Goal: Task Accomplishment & Management: Use online tool/utility

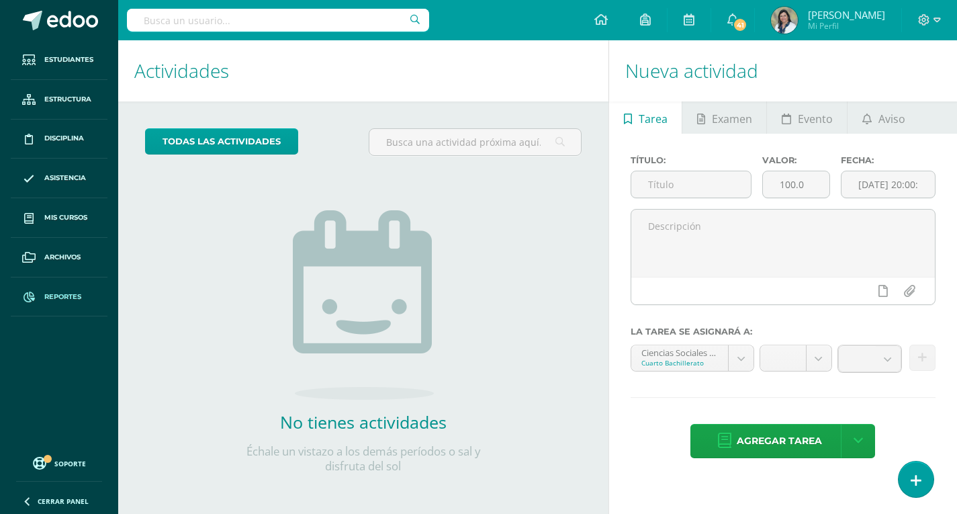
click at [67, 296] on span "Reportes" at bounding box center [62, 296] width 37 height 11
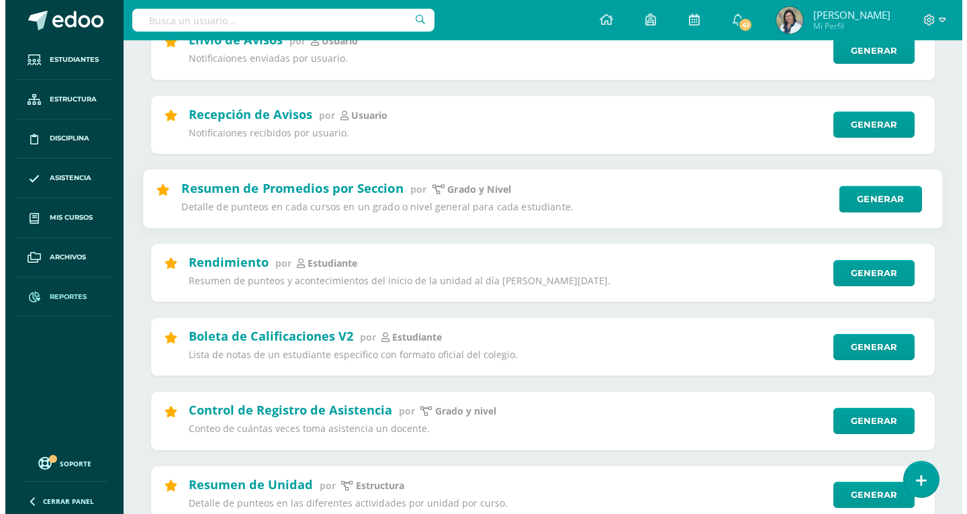
scroll to position [269, 0]
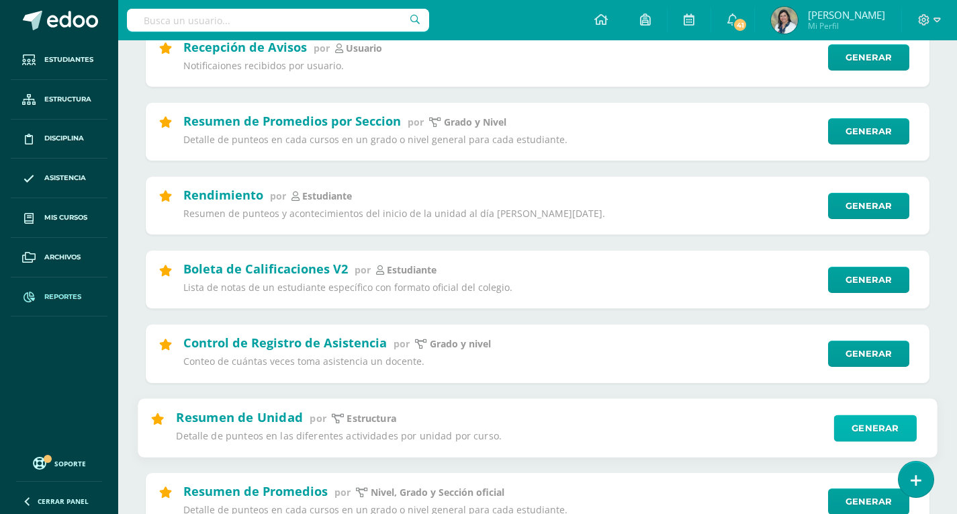
click at [871, 429] on link "Generar" at bounding box center [875, 427] width 83 height 27
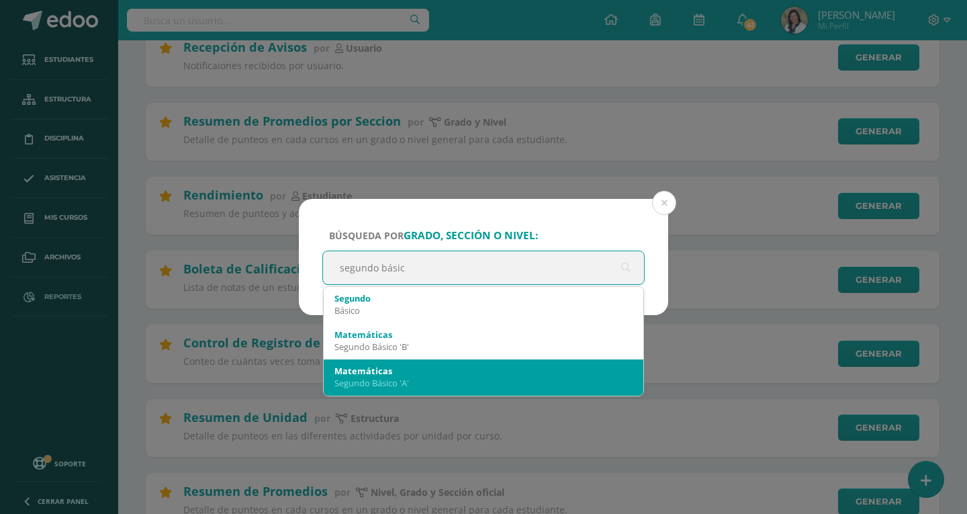
type input "segundo básico"
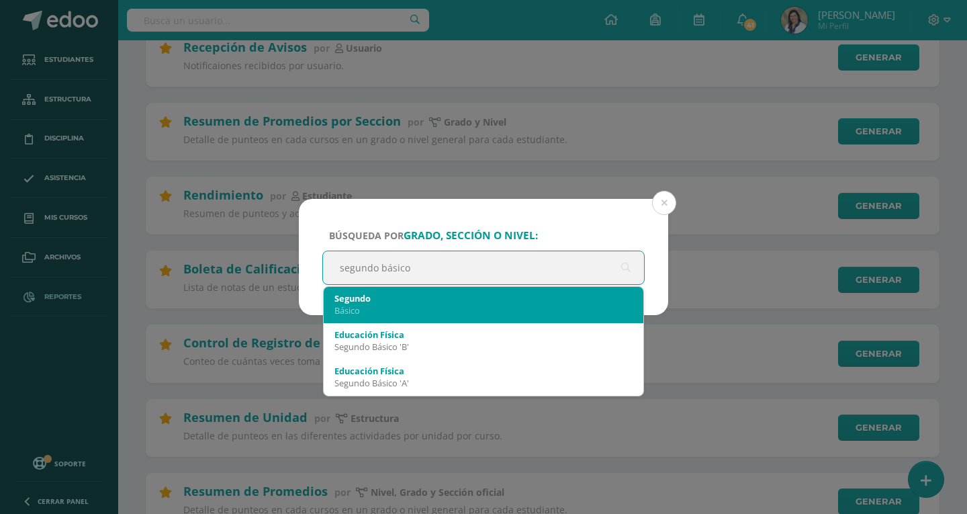
click at [354, 295] on div "Segundo" at bounding box center [483, 298] width 298 height 12
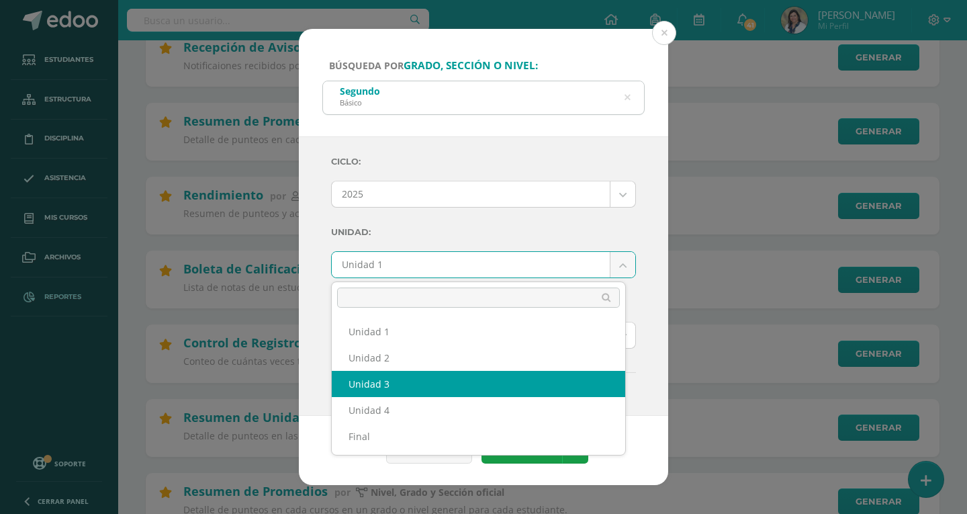
select select "Unidad 3"
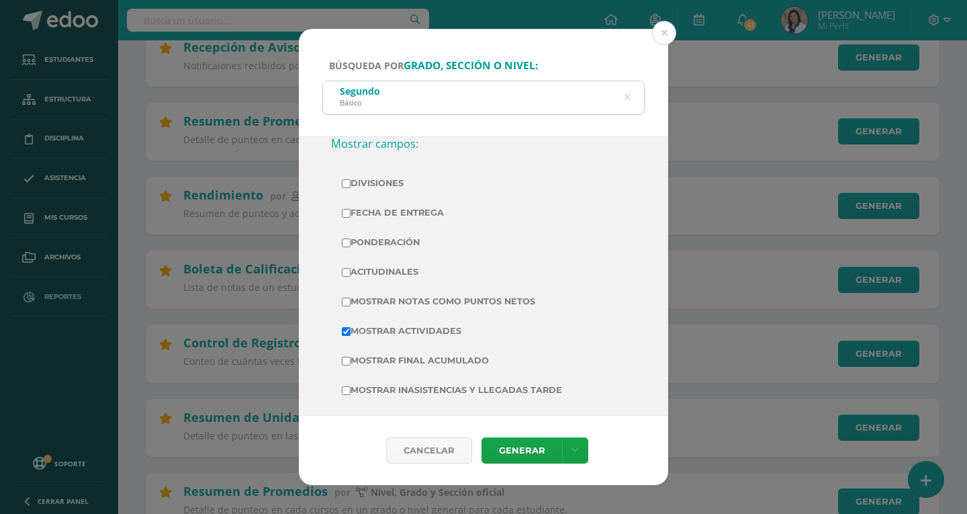
click at [347, 300] on input "Mostrar Notas Como Puntos Netos" at bounding box center [346, 301] width 9 height 9
checkbox input "true"
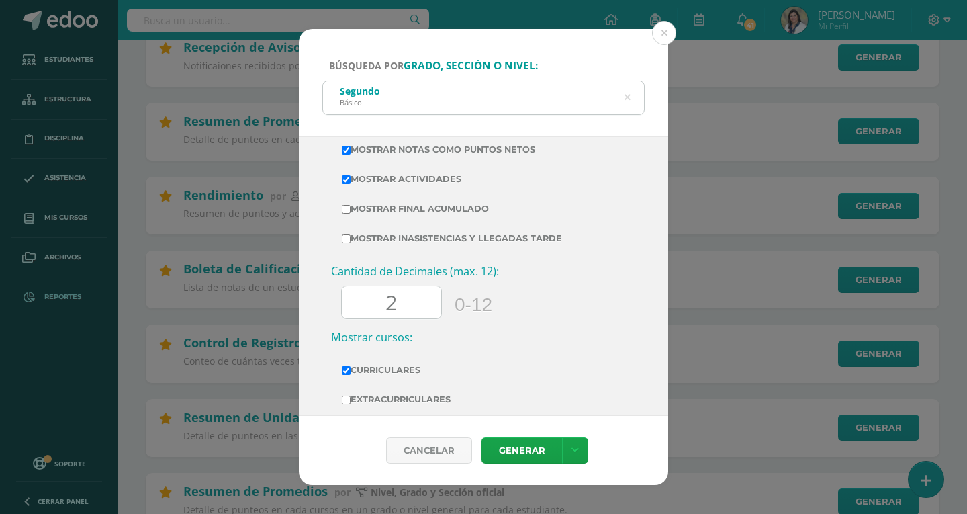
scroll to position [470, 0]
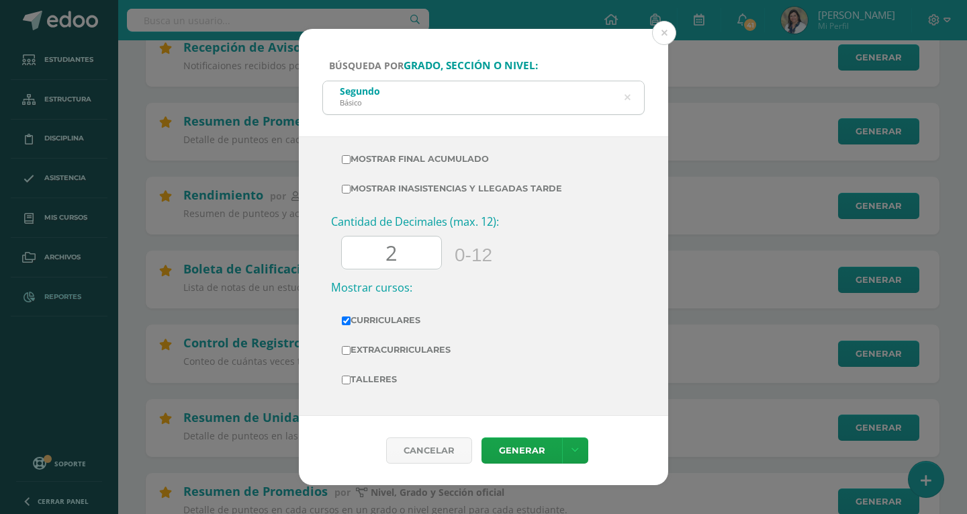
click at [418, 260] on input "2" at bounding box center [391, 252] width 99 height 33
type input "0"
click at [519, 449] on link "Generar" at bounding box center [521, 450] width 81 height 26
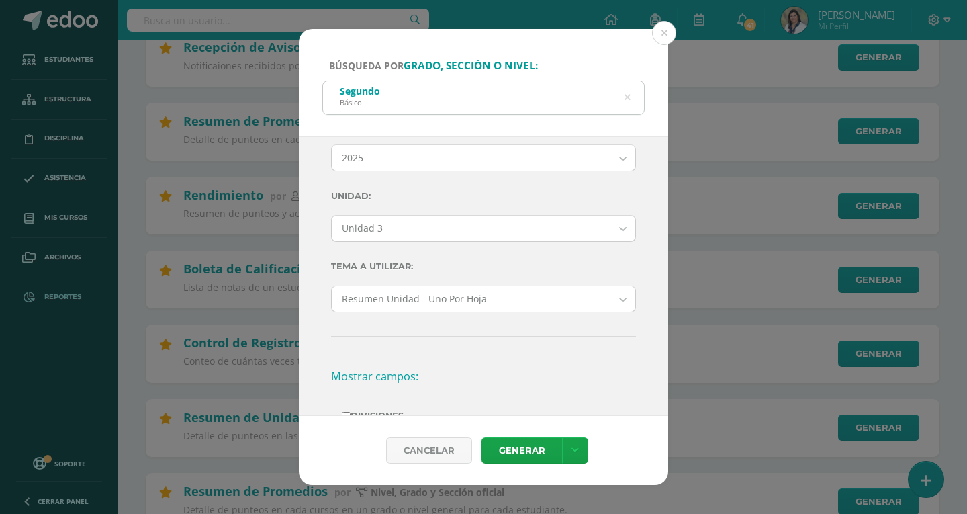
scroll to position [0, 0]
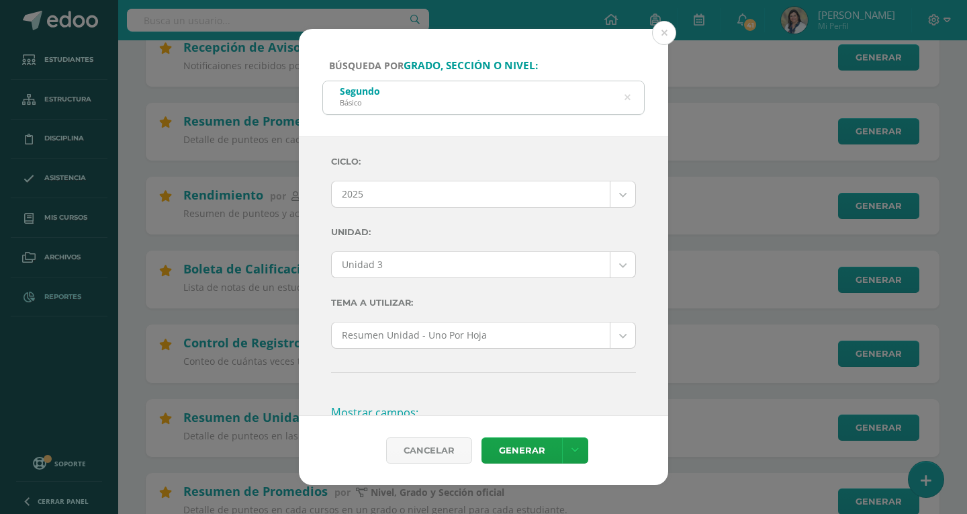
click at [628, 100] on icon at bounding box center [627, 98] width 6 height 34
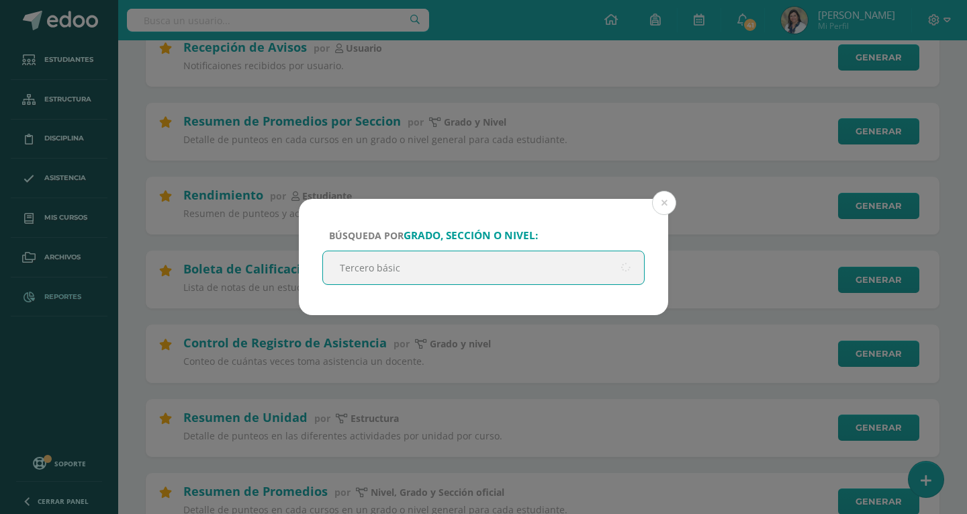
type input "Tercero básico"
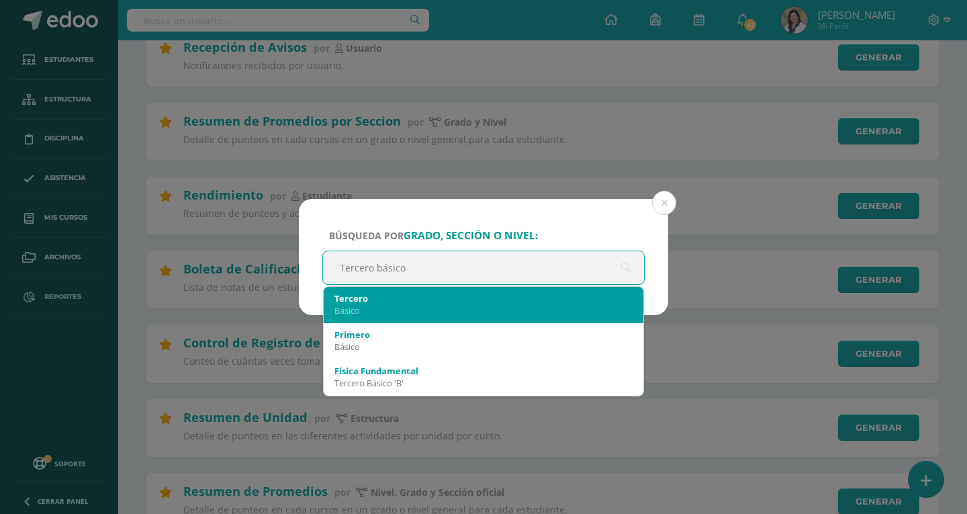
click at [371, 304] on div "Básico" at bounding box center [483, 310] width 298 height 12
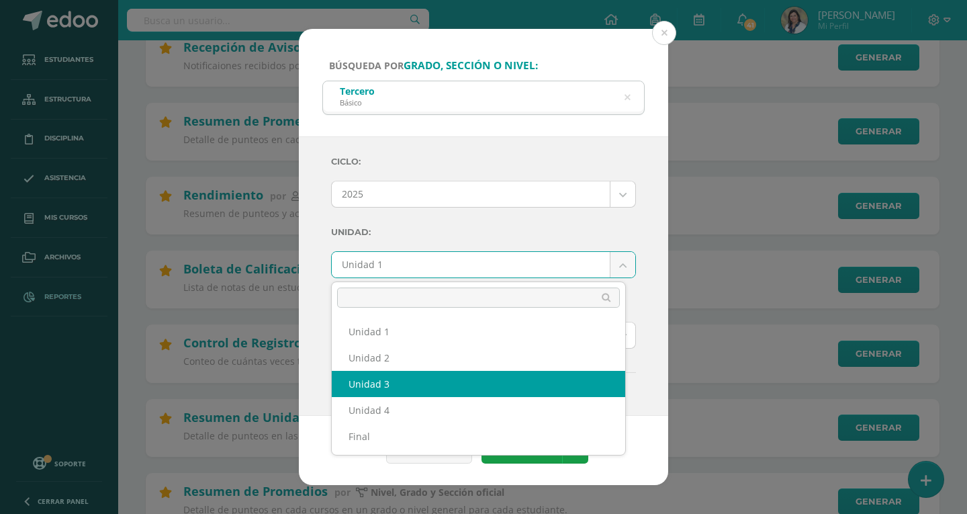
select select "Unidad 3"
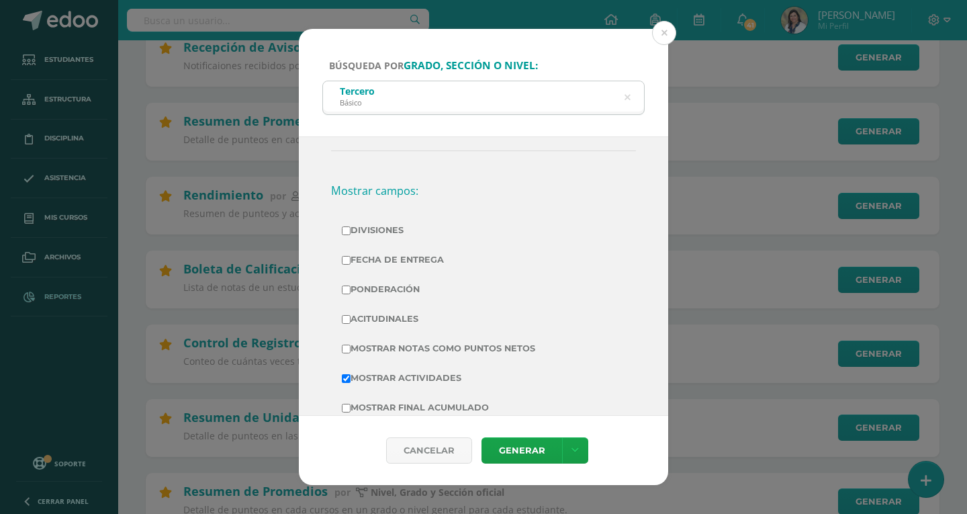
scroll to position [269, 0]
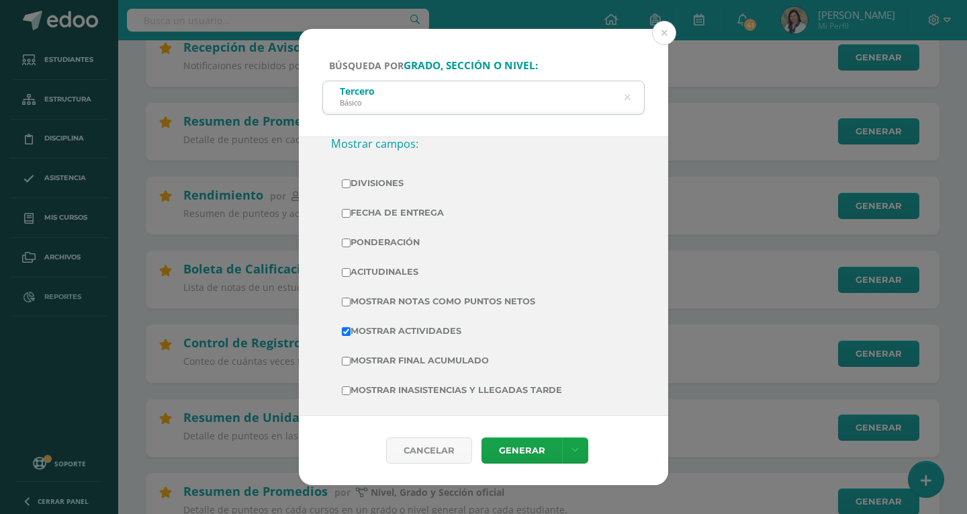
click at [346, 305] on input "Mostrar Notas Como Puntos Netos" at bounding box center [346, 301] width 9 height 9
checkbox input "true"
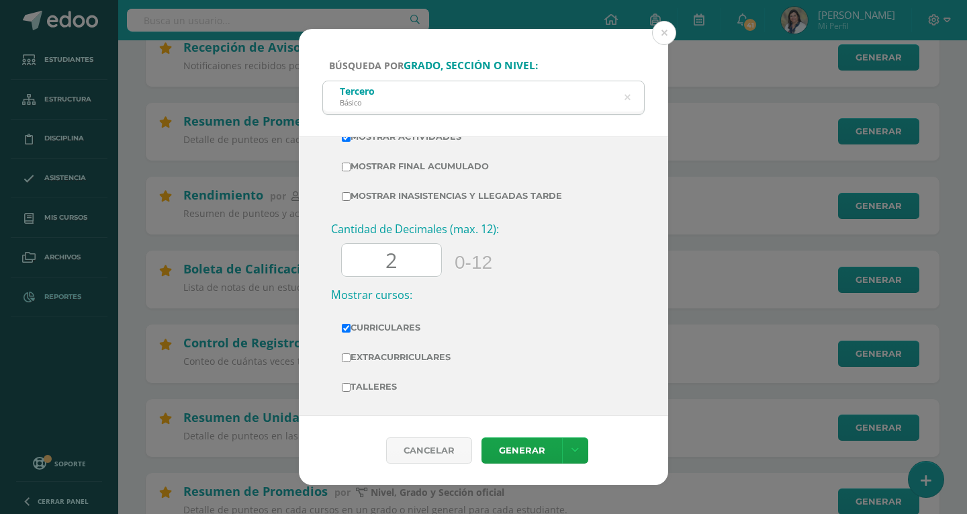
scroll to position [470, 0]
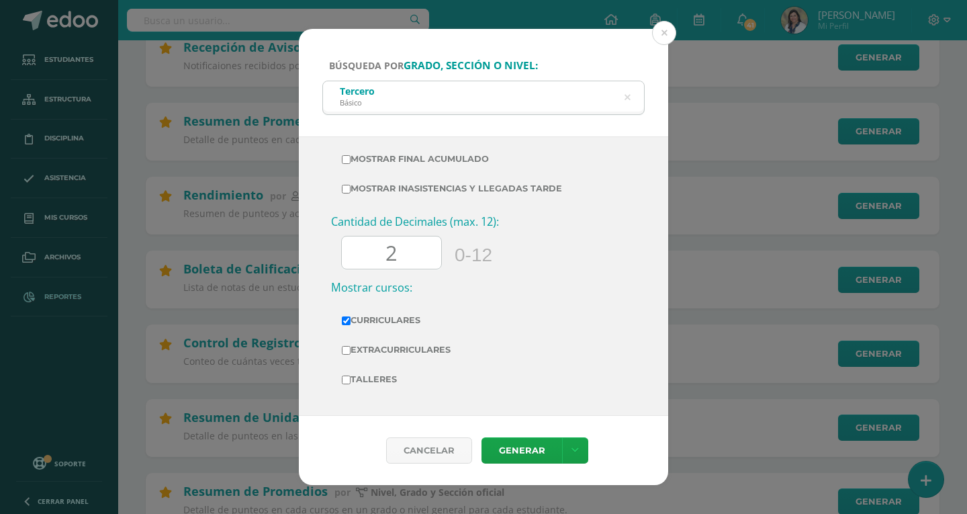
click at [416, 254] on input "2" at bounding box center [391, 252] width 99 height 33
type input "0"
click at [511, 446] on link "Generar" at bounding box center [521, 450] width 81 height 26
click at [629, 99] on icon at bounding box center [627, 98] width 6 height 34
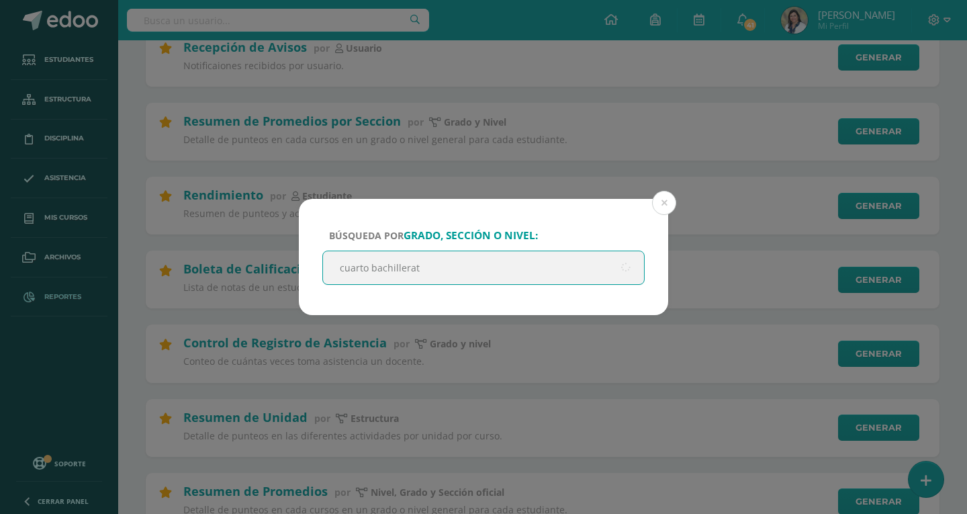
type input "cuarto bachillerato"
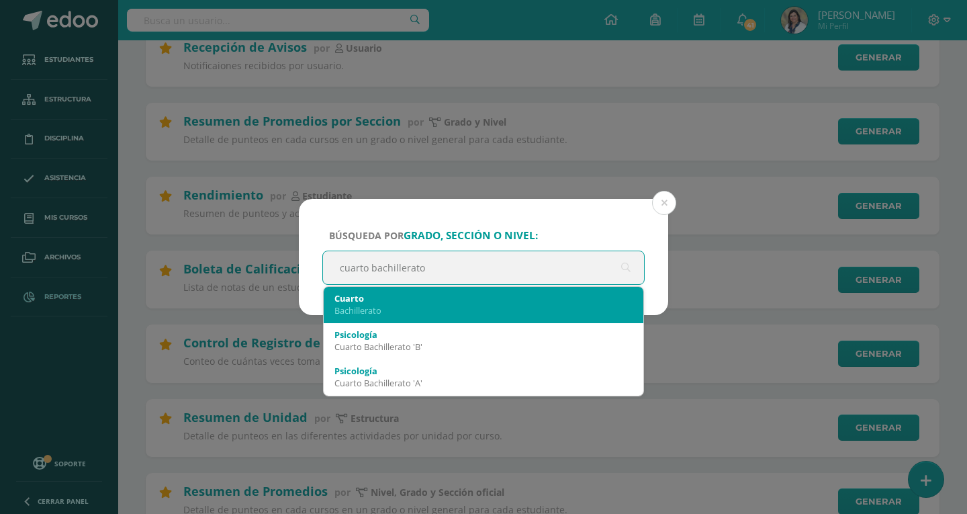
click at [368, 312] on div "Bachillerato" at bounding box center [483, 310] width 298 height 12
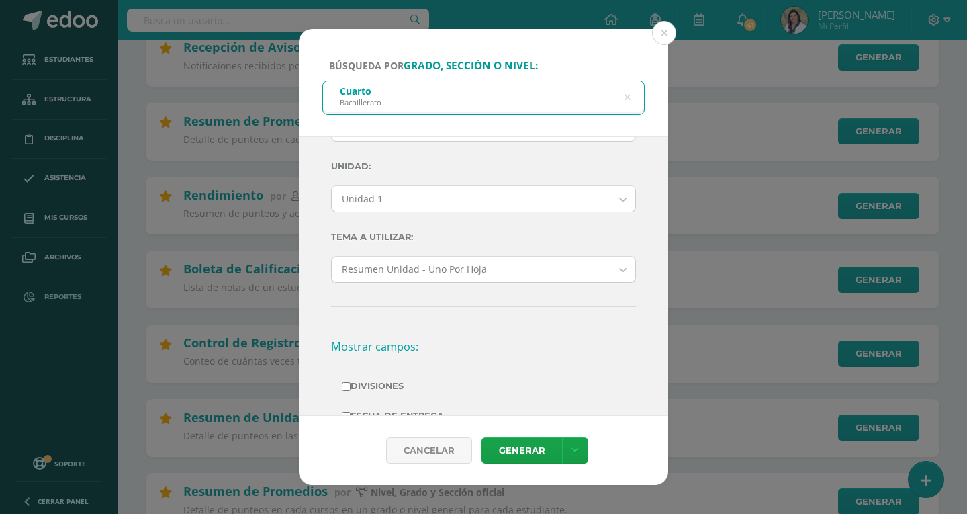
scroll to position [0, 0]
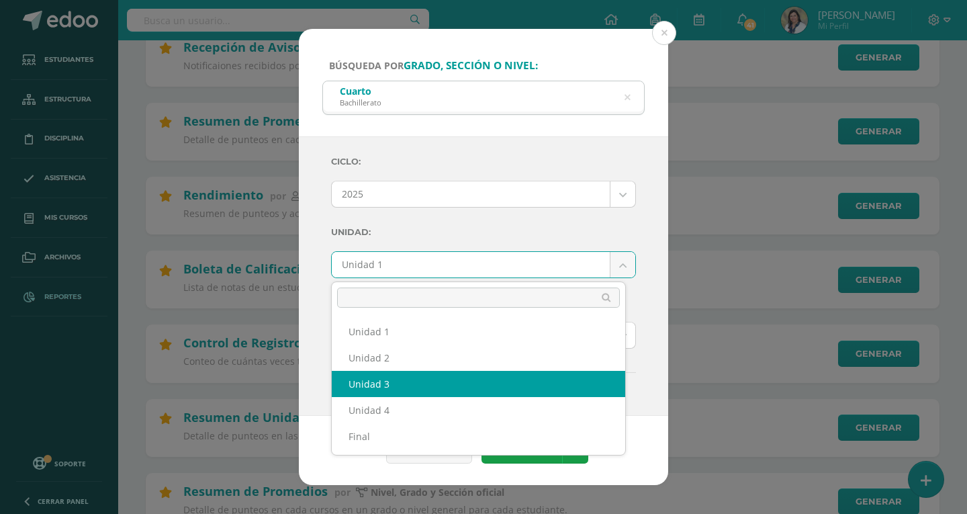
select select "Unidad 3"
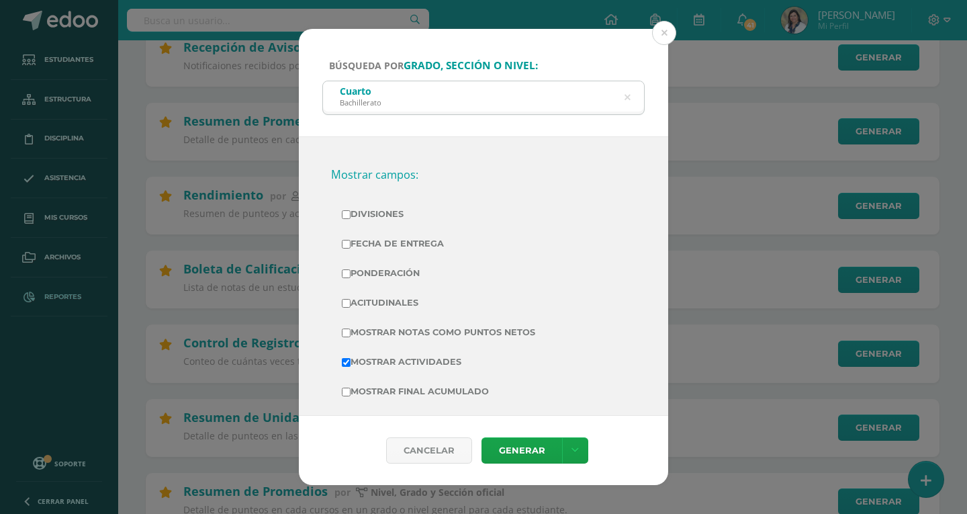
scroll to position [269, 0]
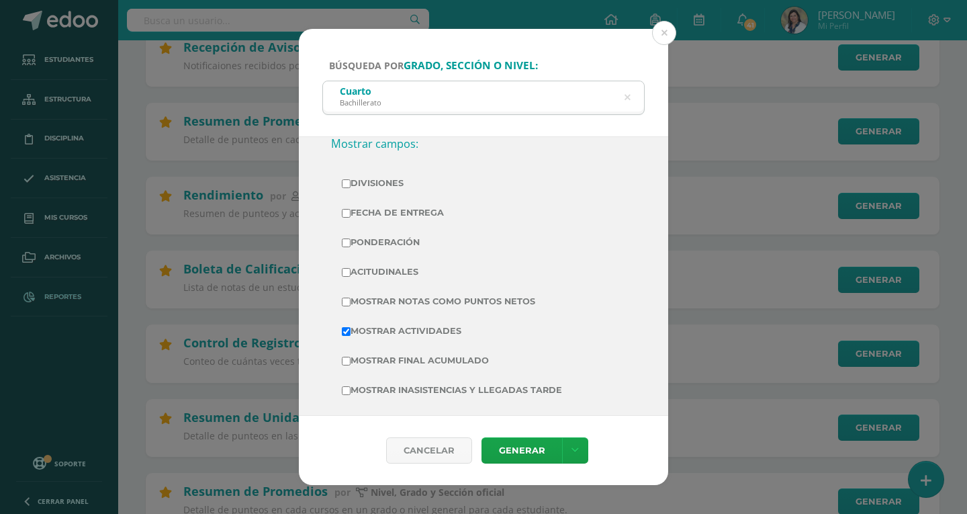
click at [346, 297] on input "Mostrar Notas Como Puntos Netos" at bounding box center [346, 301] width 9 height 9
checkbox input "true"
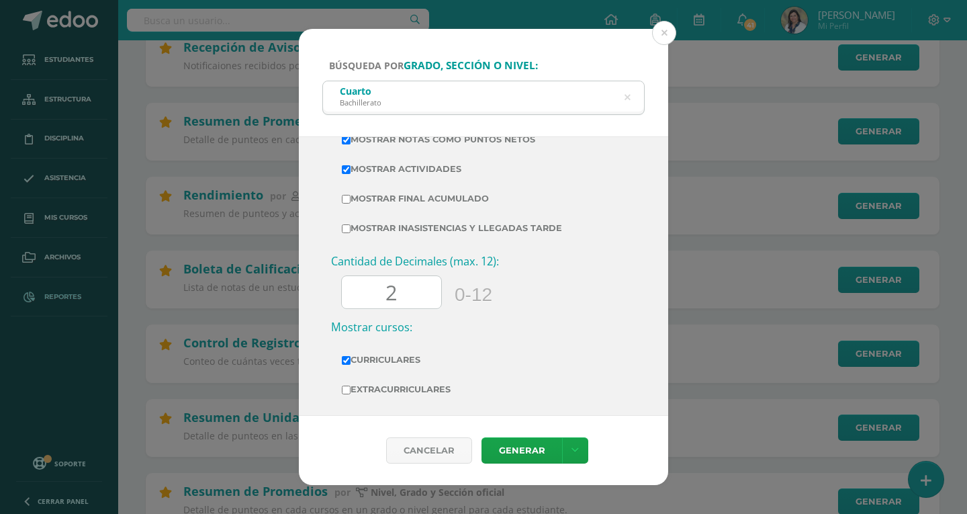
scroll to position [470, 0]
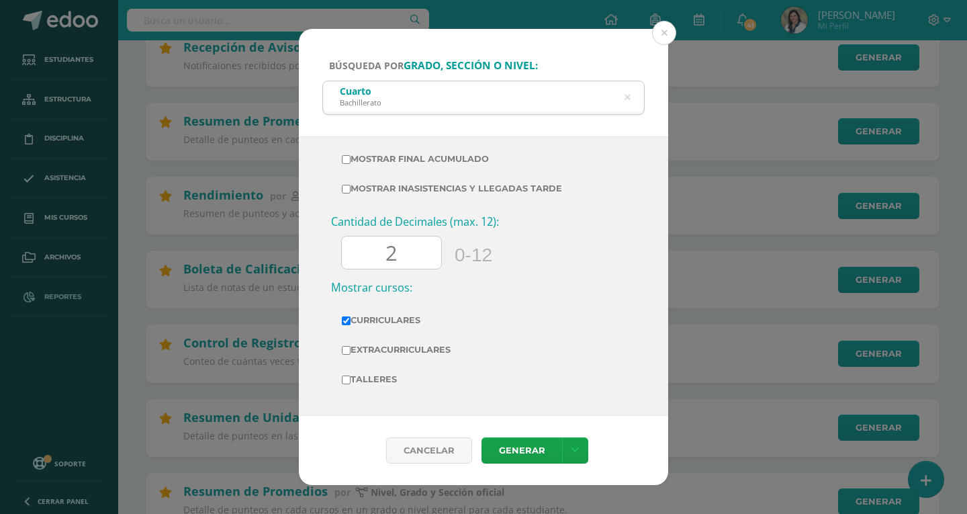
click at [416, 249] on input "2" at bounding box center [391, 252] width 99 height 33
type input "0"
click at [528, 454] on link "Generar" at bounding box center [521, 450] width 81 height 26
click at [626, 98] on icon at bounding box center [627, 98] width 6 height 34
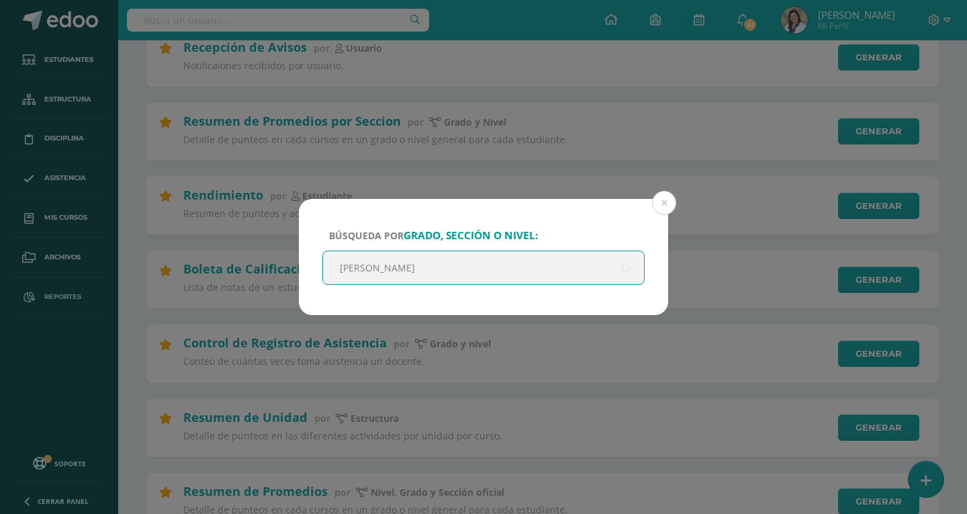
type input "quinto bachille"
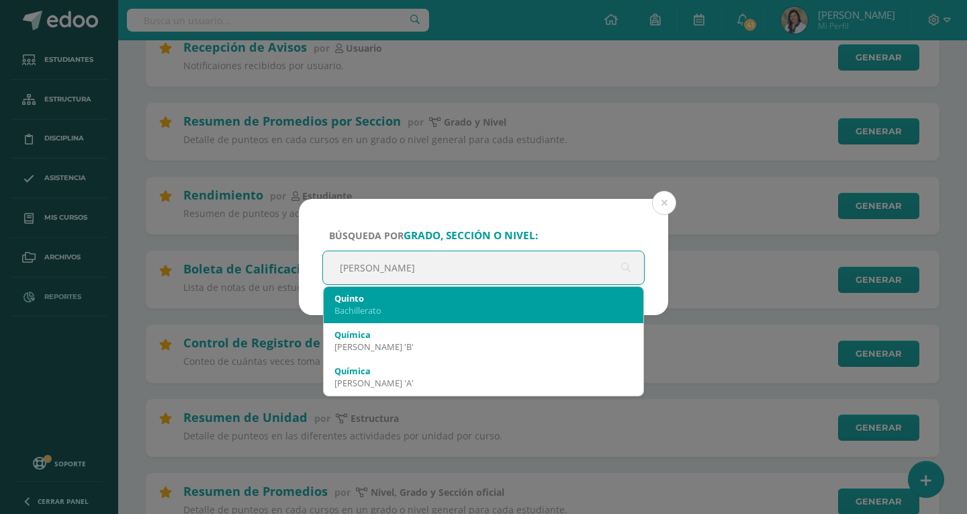
click at [378, 308] on div "Bachillerato" at bounding box center [483, 310] width 298 height 12
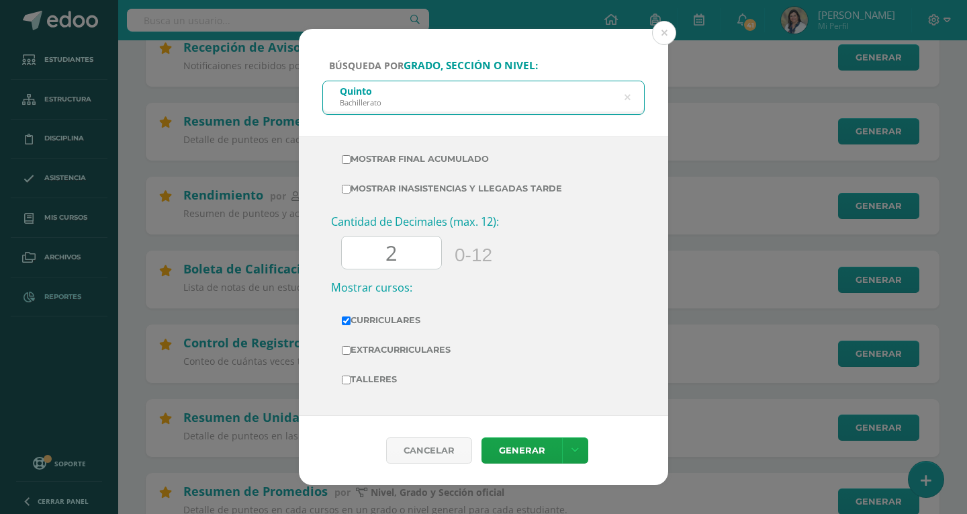
click at [432, 247] on input "2" at bounding box center [391, 252] width 99 height 33
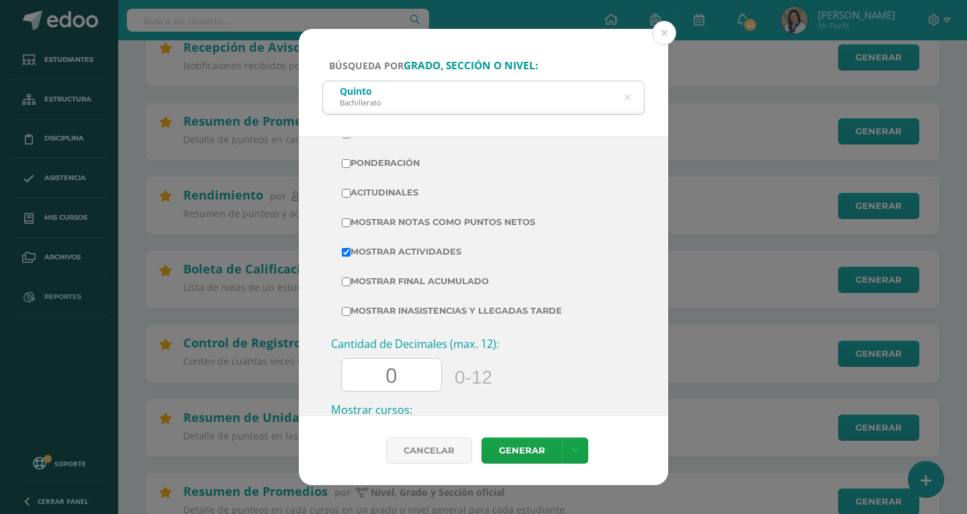
scroll to position [336, 0]
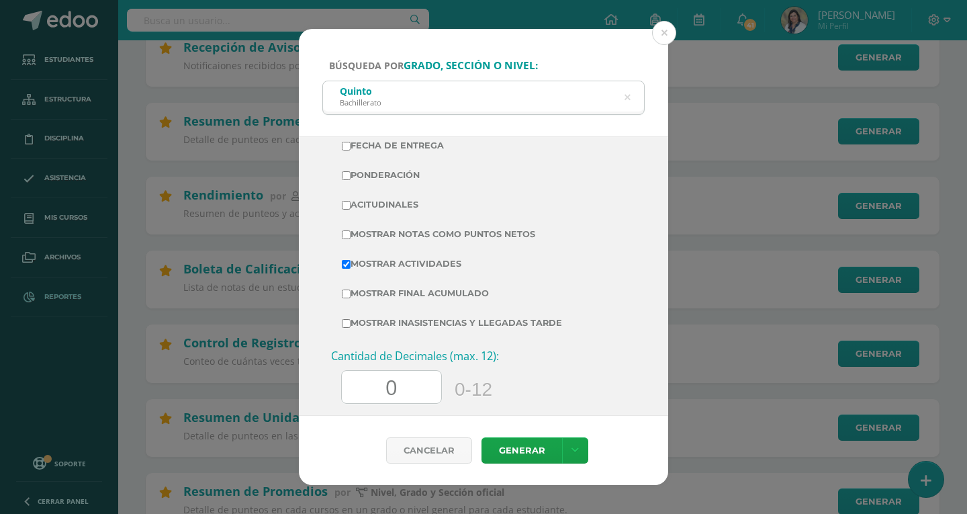
type input "0"
click at [349, 236] on input "Mostrar Notas Como Puntos Netos" at bounding box center [346, 234] width 9 height 9
checkbox input "true"
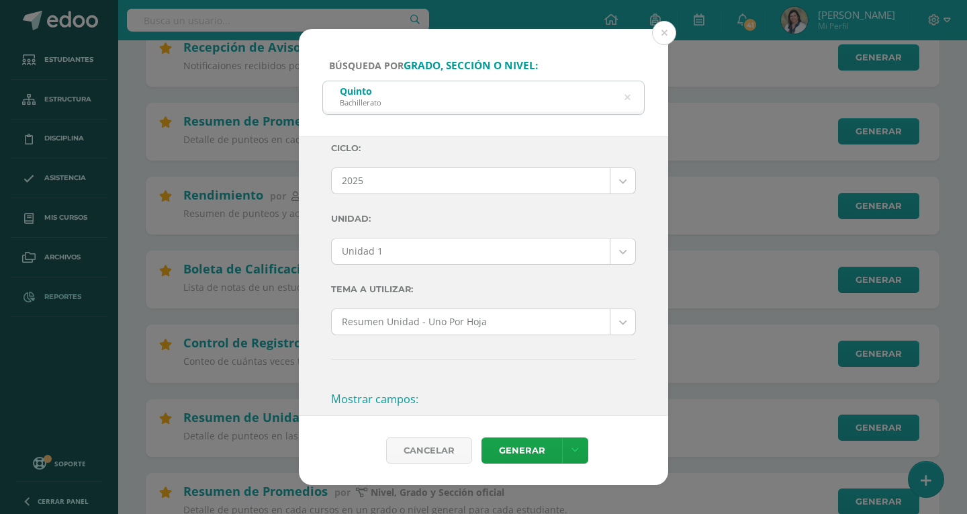
scroll to position [0, 0]
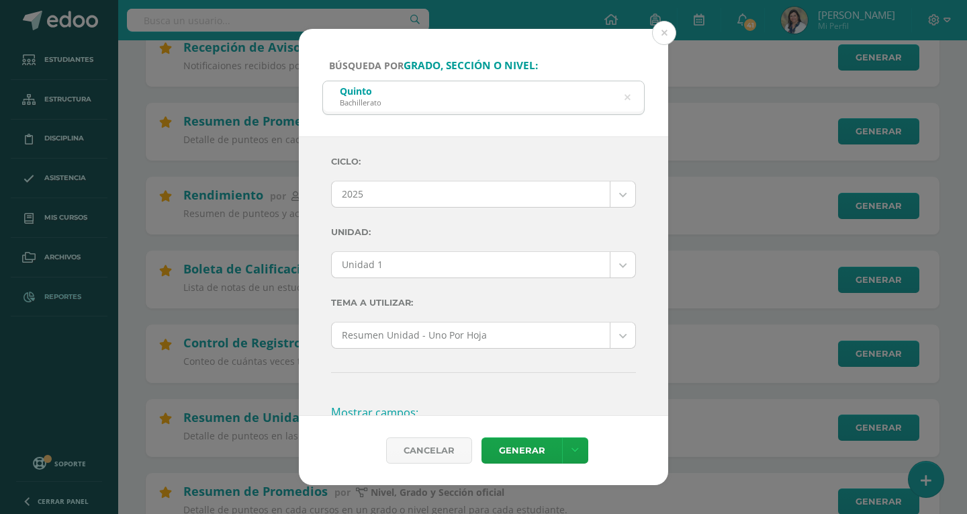
drag, startPoint x: 614, startPoint y: 267, endPoint x: 601, endPoint y: 271, distance: 13.8
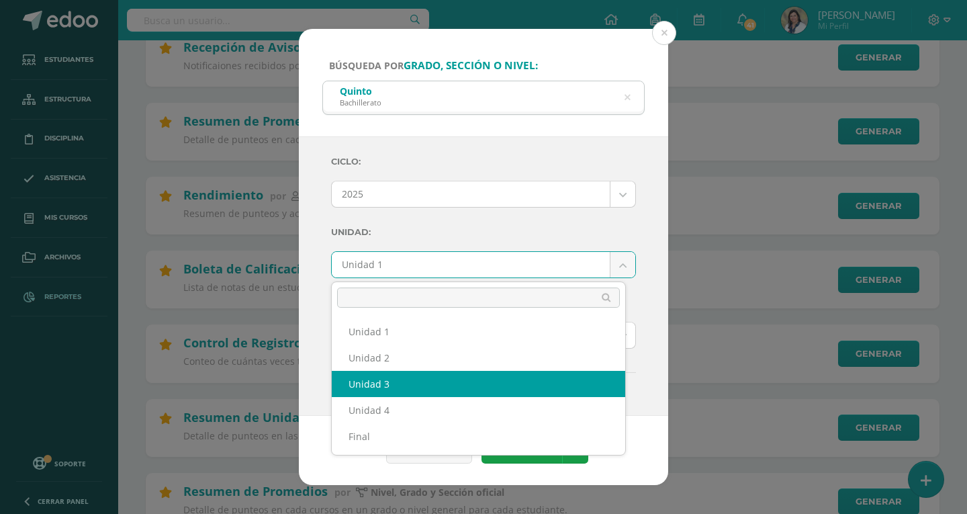
select select "Unidad 3"
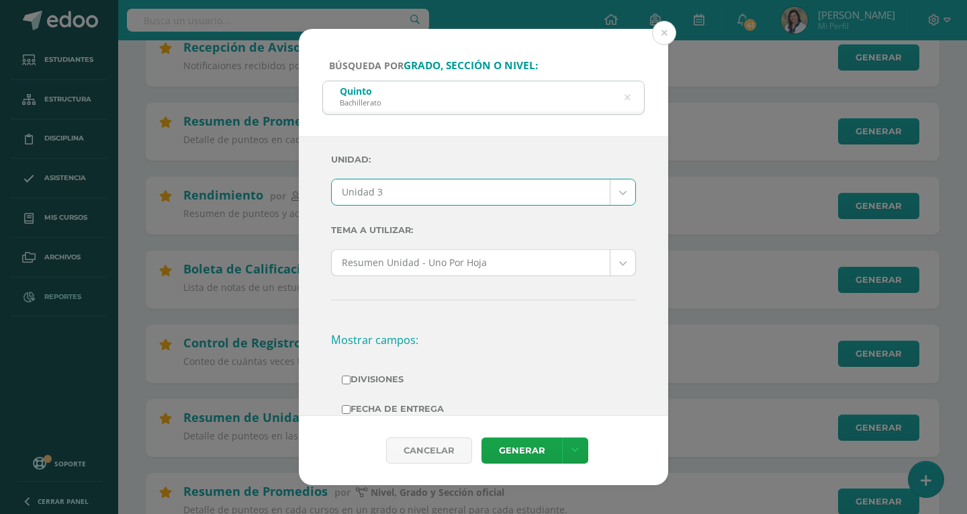
scroll to position [134, 0]
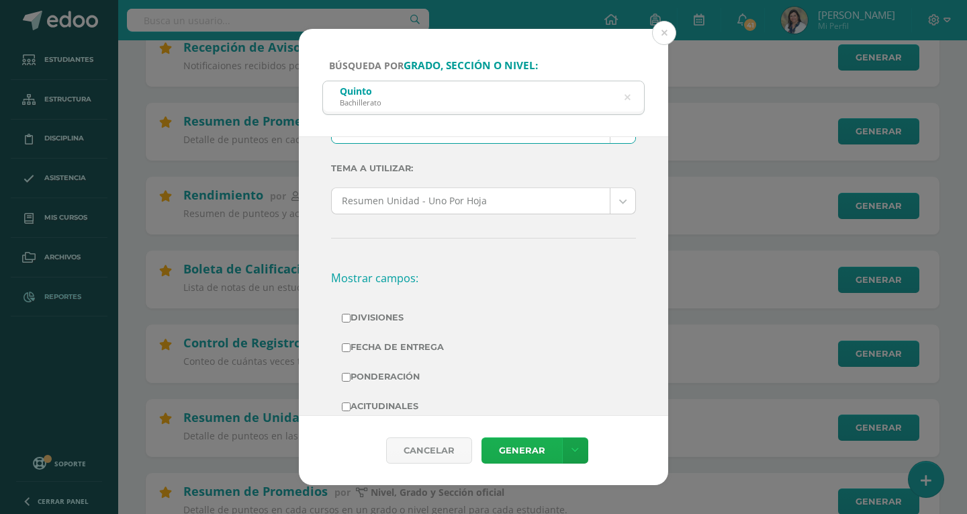
click at [515, 451] on link "Generar" at bounding box center [521, 450] width 81 height 26
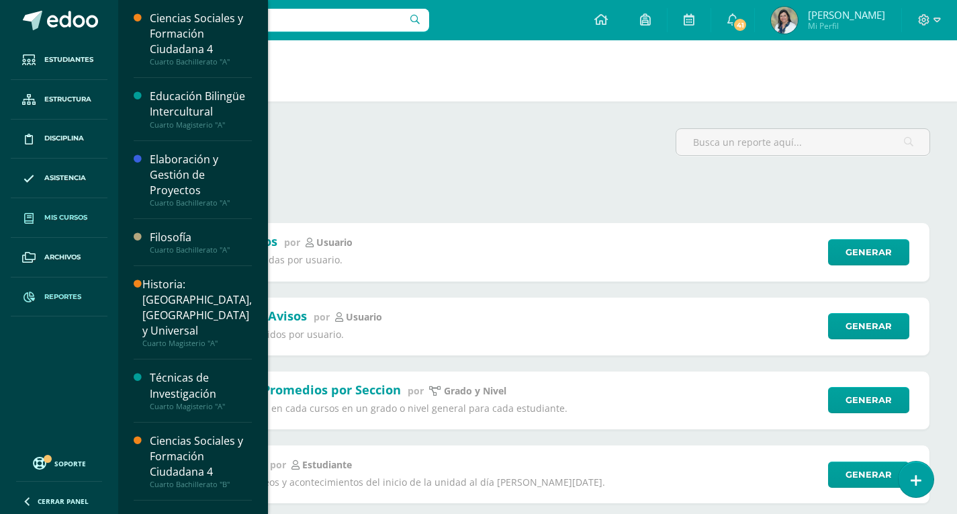
click at [67, 218] on span "Mis cursos" at bounding box center [65, 217] width 43 height 11
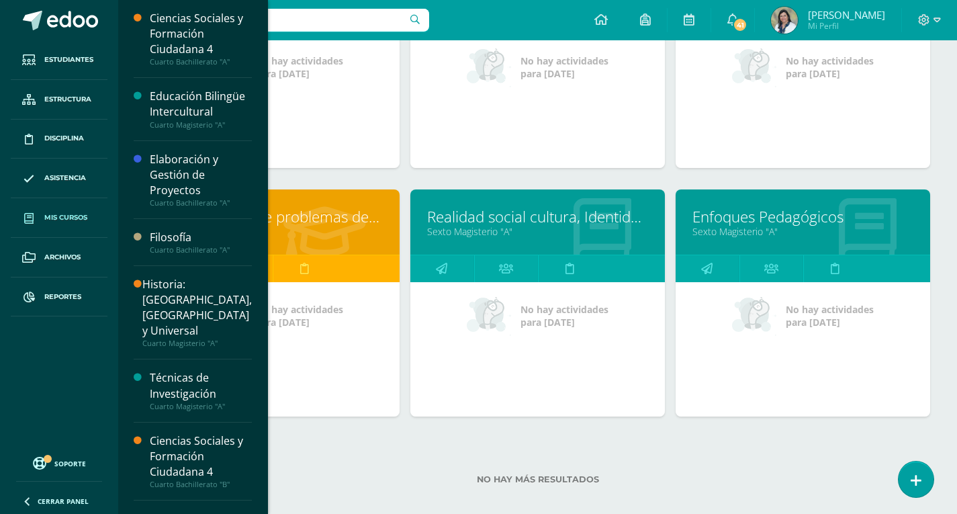
scroll to position [819, 0]
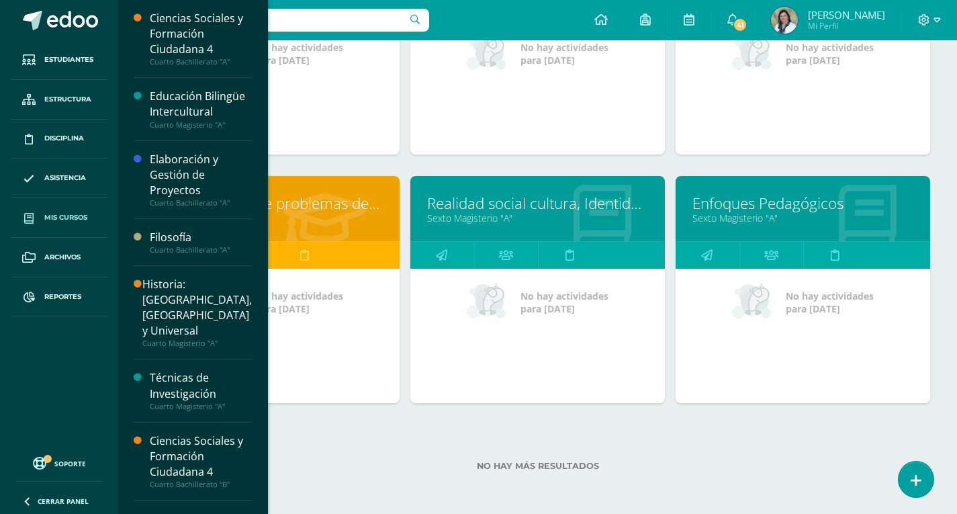
click at [353, 17] on input "text" at bounding box center [278, 20] width 302 height 23
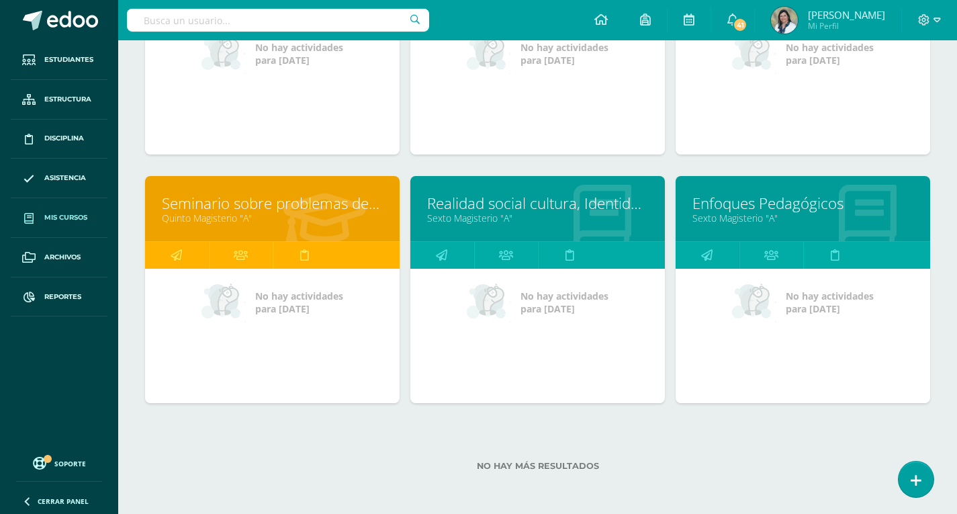
click at [50, 228] on link "Mis cursos" at bounding box center [59, 218] width 97 height 40
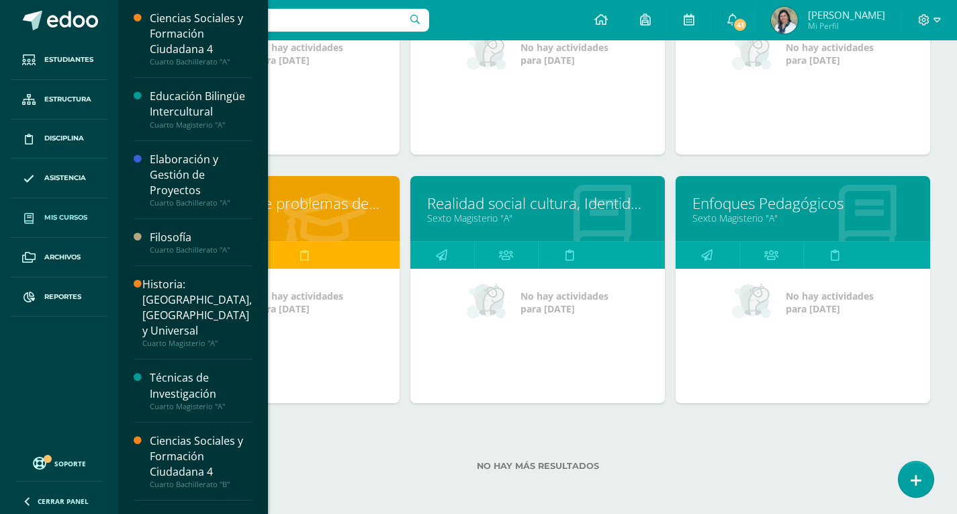
click at [287, 20] on input "text" at bounding box center [278, 20] width 302 height 23
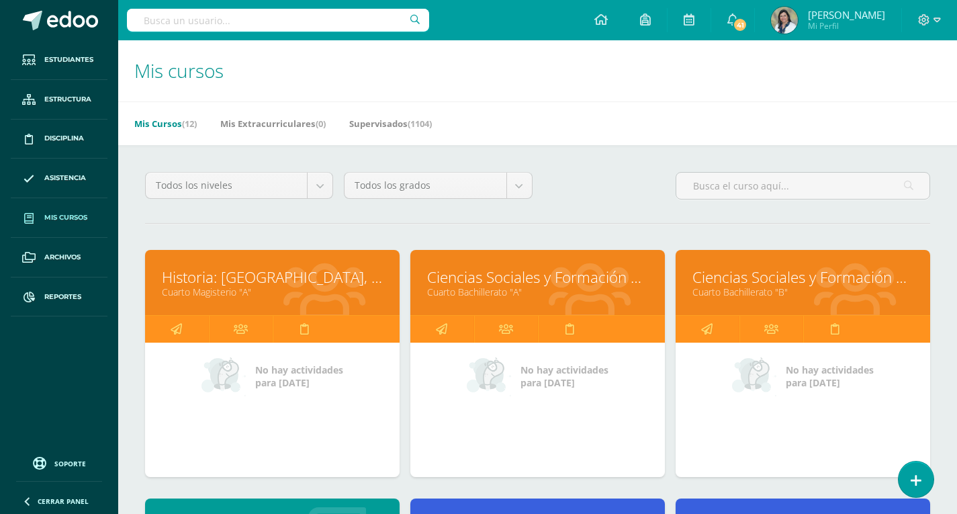
click at [265, 19] on input "text" at bounding box center [278, 20] width 302 height 23
type input "culturas e idiomas mayas"
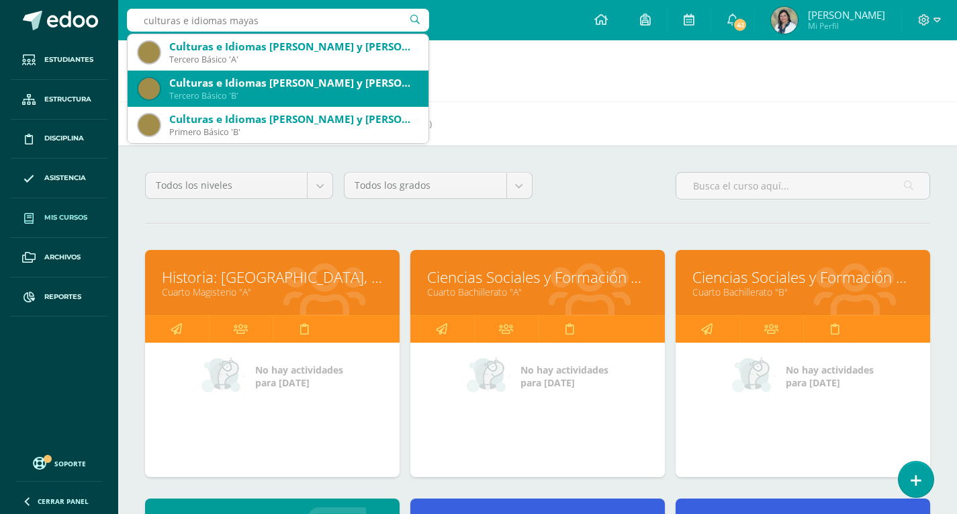
click at [230, 89] on div "Culturas e Idiomas [PERSON_NAME] y [PERSON_NAME]" at bounding box center [293, 83] width 248 height 14
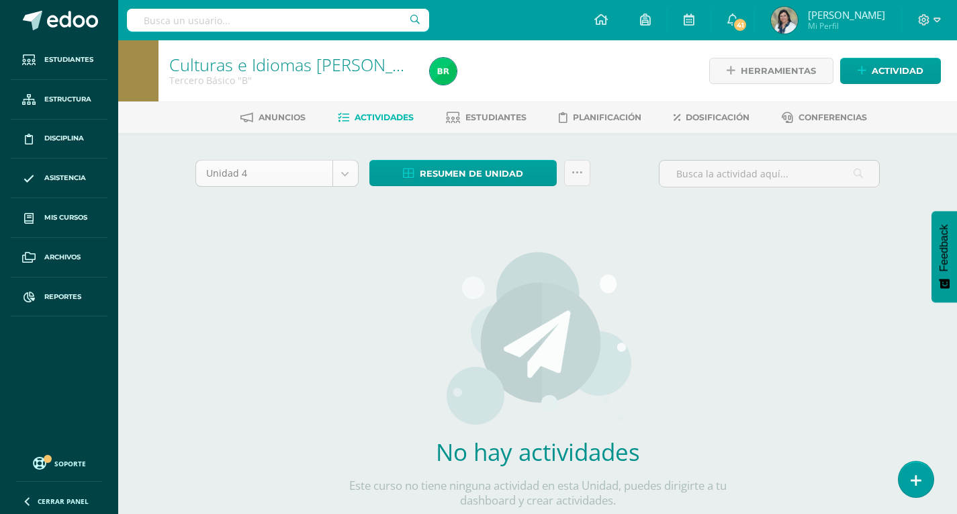
click at [341, 175] on body "Estudiantes Estructura Disciplina Asistencia Mis cursos Archivos Reportes Sopor…" at bounding box center [478, 288] width 957 height 577
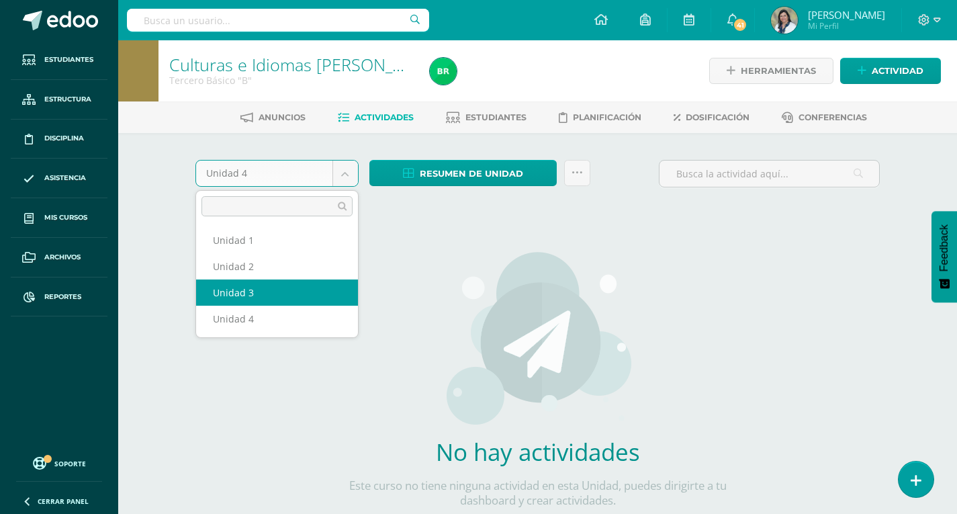
select select "Unidad 3"
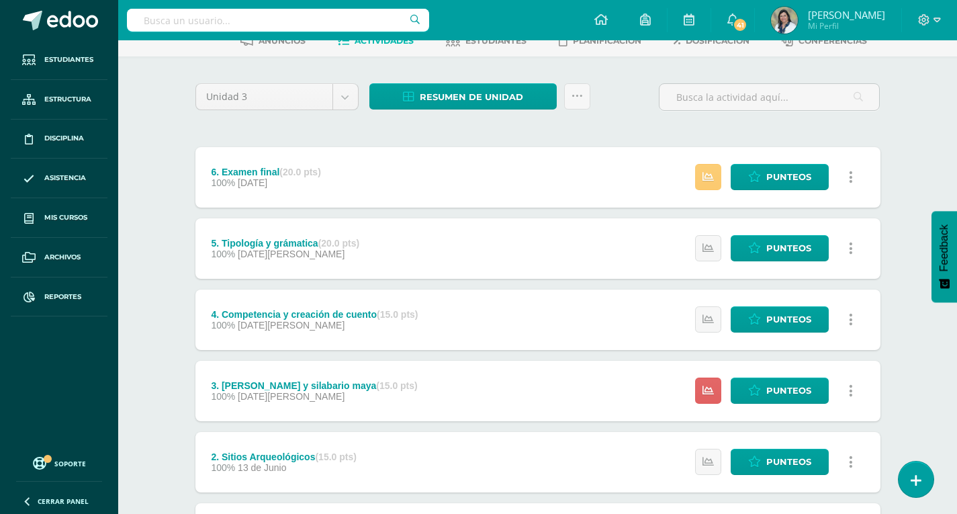
scroll to position [134, 0]
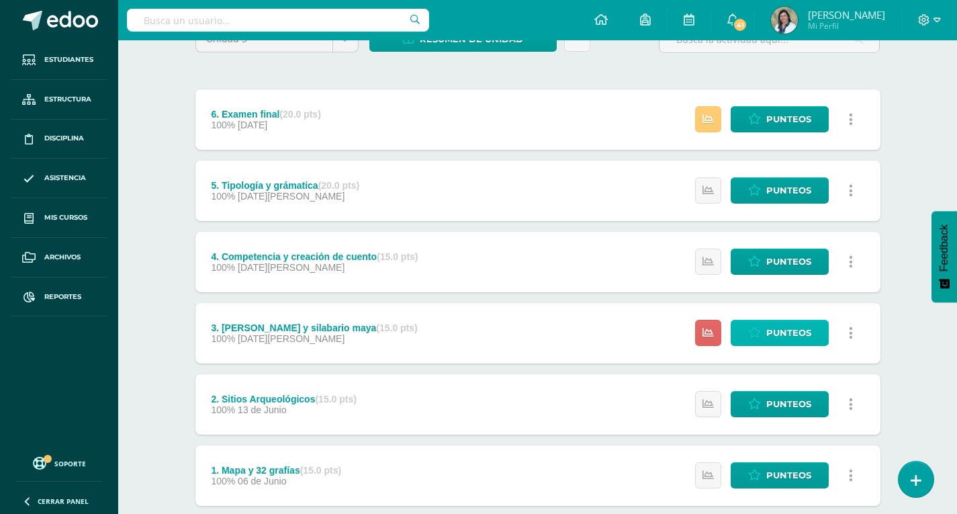
click at [783, 331] on span "Punteos" at bounding box center [788, 332] width 45 height 25
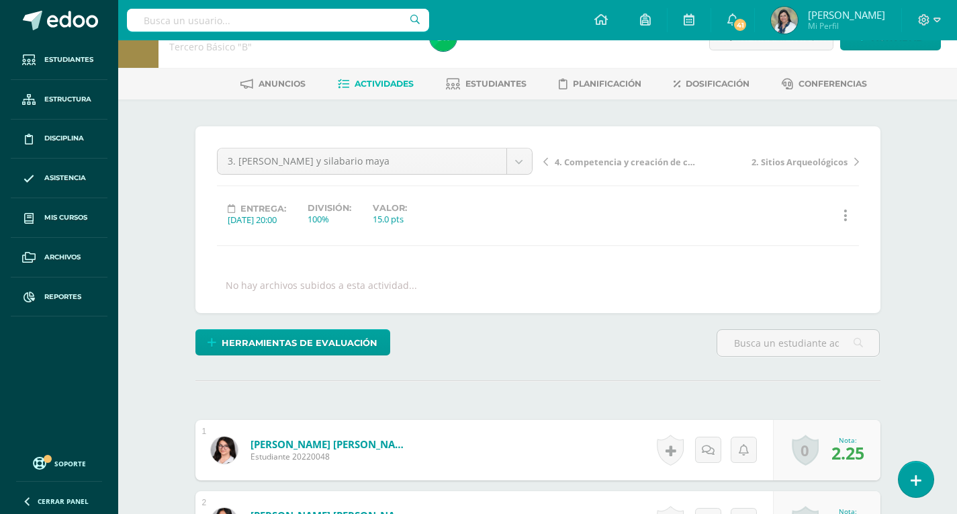
scroll to position [1, 0]
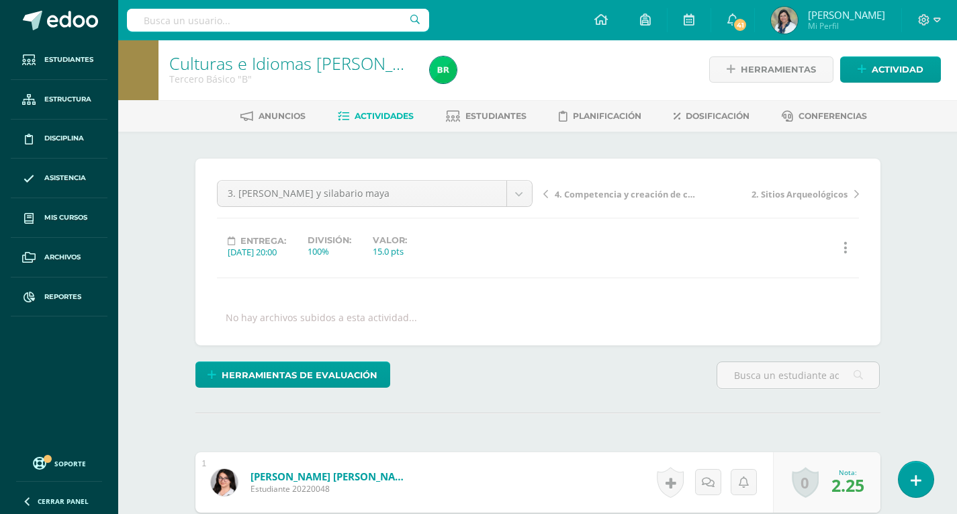
click at [259, 239] on span "Entrega:" at bounding box center [263, 241] width 46 height 10
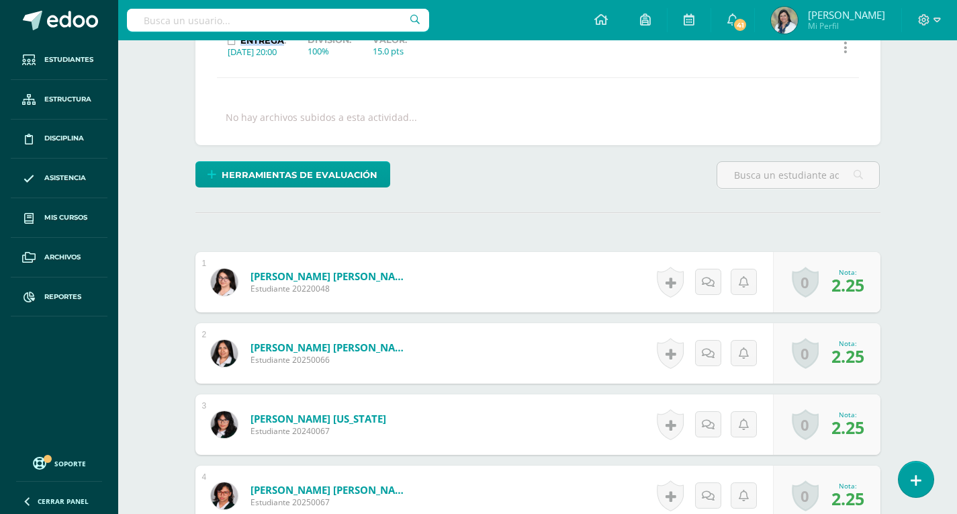
scroll to position [0, 0]
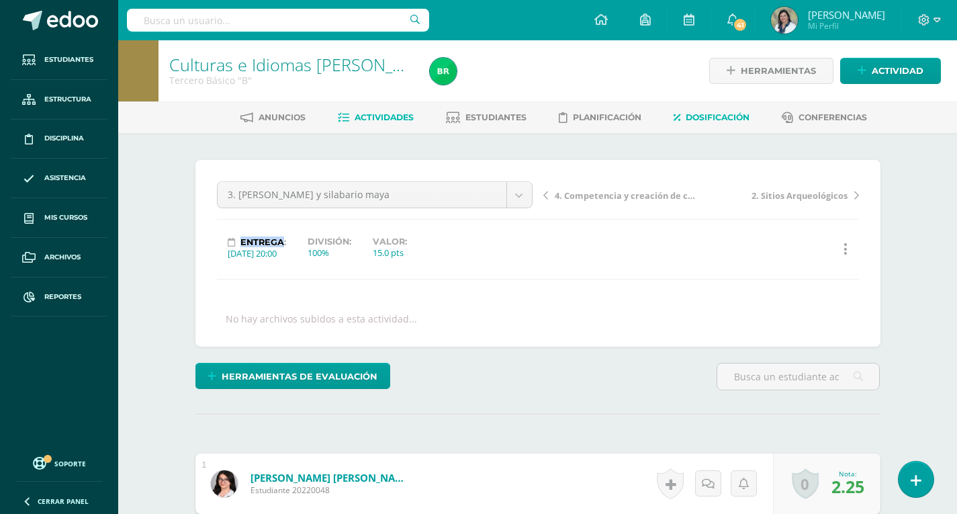
click at [702, 118] on span "Dosificación" at bounding box center [718, 117] width 64 height 10
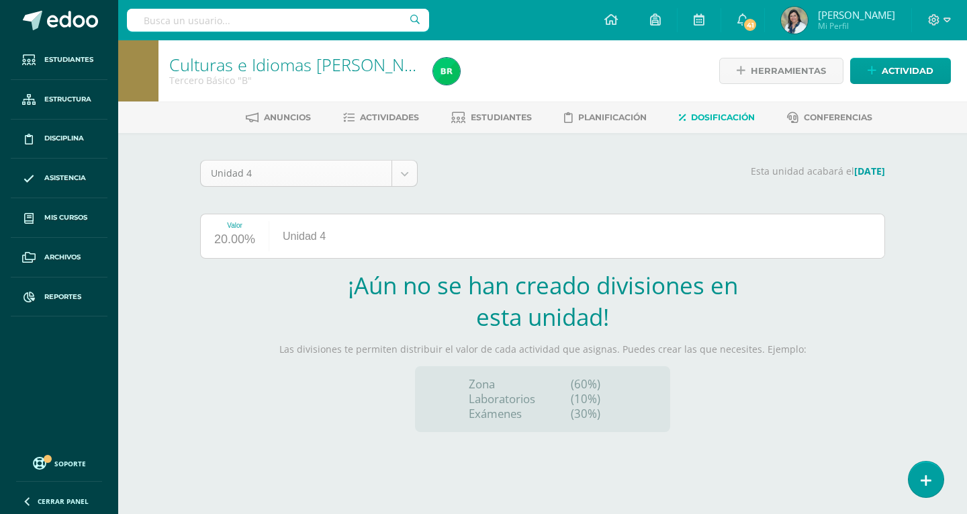
click at [408, 173] on body "Estudiantes Estructura Disciplina Asistencia Mis cursos Archivos Reportes Sopor…" at bounding box center [483, 242] width 967 height 485
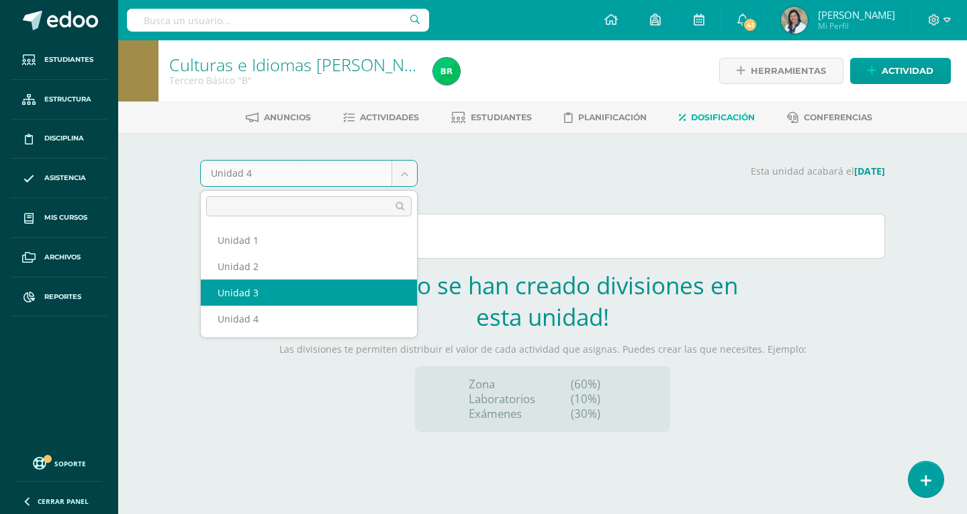
select select "Unidad 3"
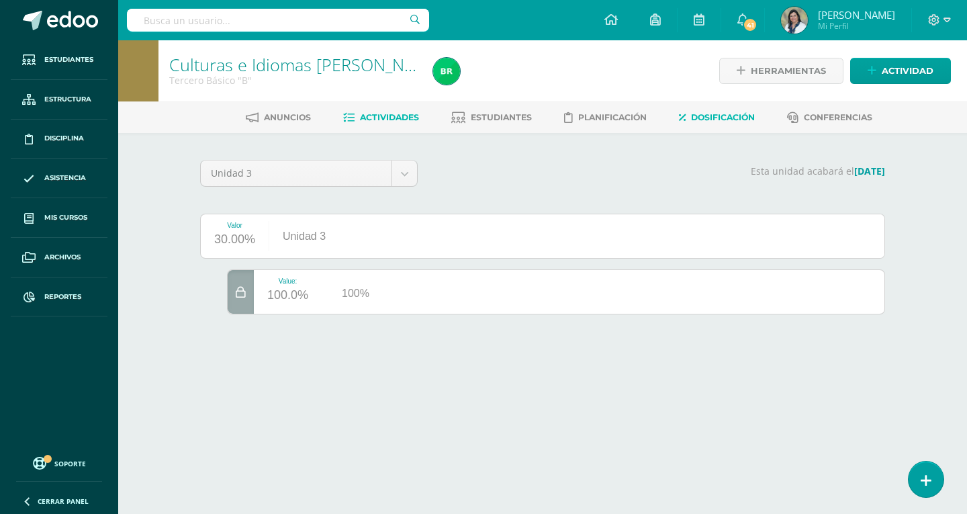
click at [346, 110] on link "Actividades" at bounding box center [381, 117] width 76 height 21
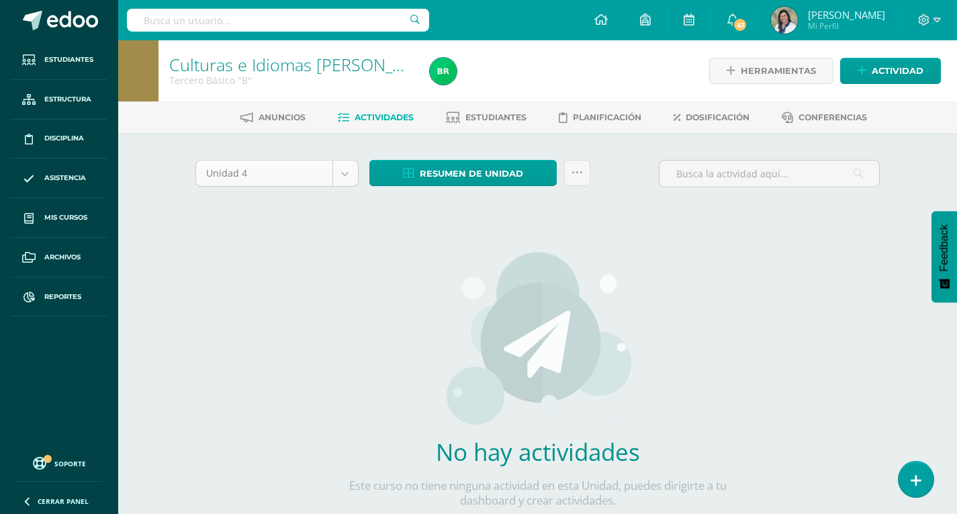
click at [340, 177] on body "Estudiantes Estructura Disciplina Asistencia Mis cursos Archivos Reportes Sopor…" at bounding box center [478, 288] width 957 height 577
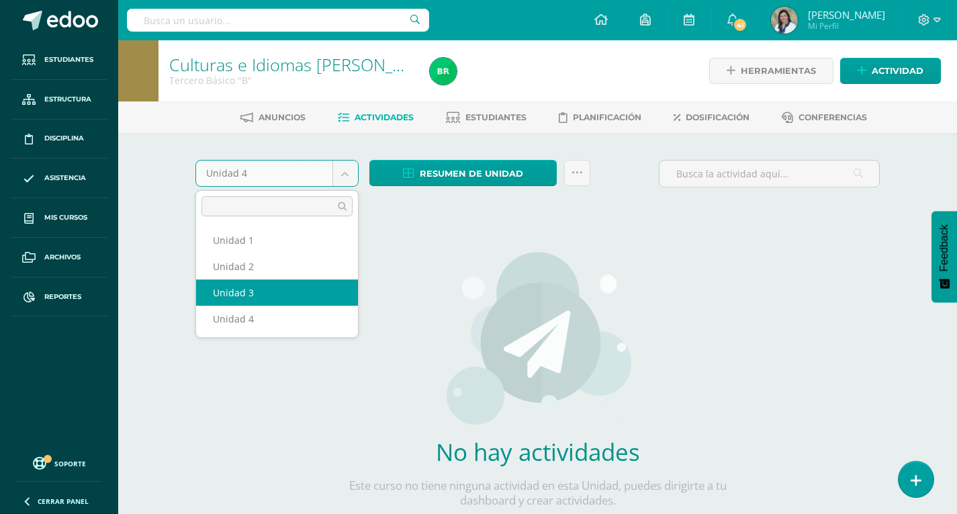
select select "Unidad 3"
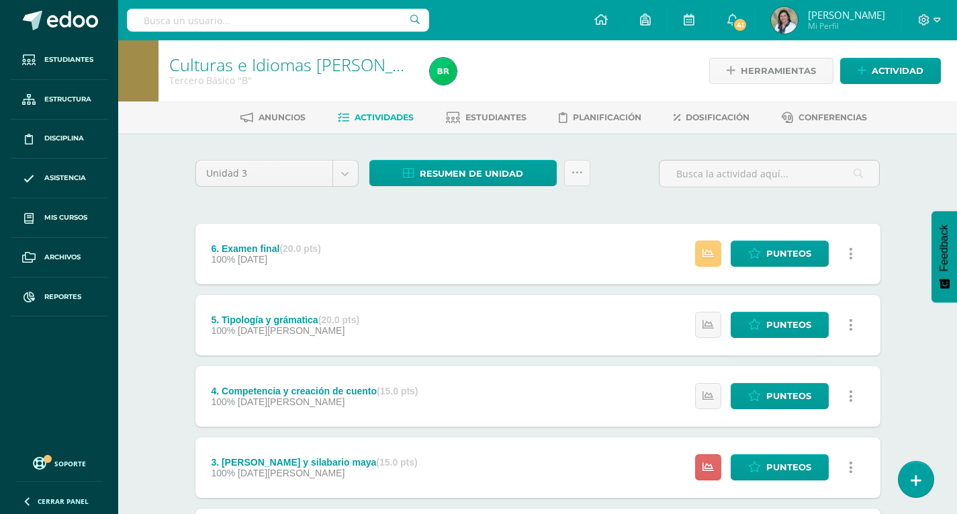
scroll to position [134, 0]
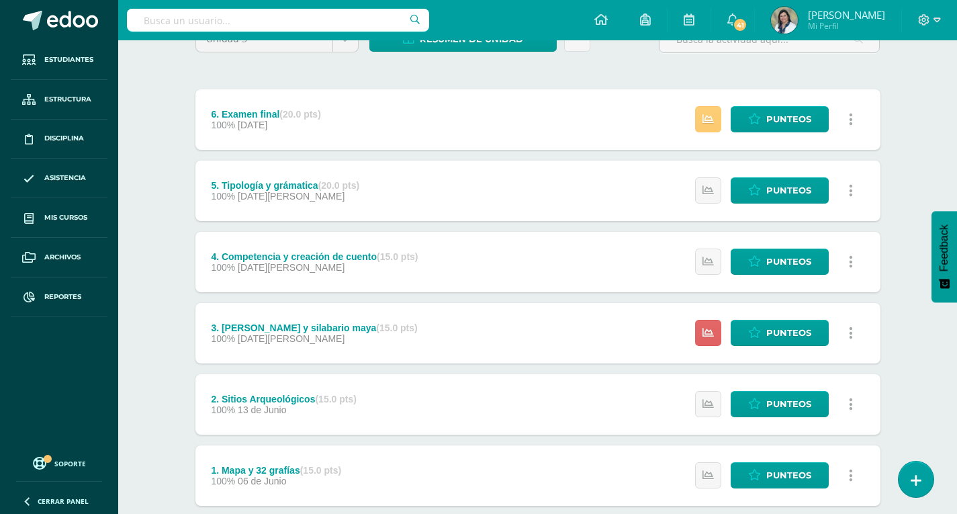
click at [851, 338] on icon at bounding box center [851, 333] width 4 height 15
drag, startPoint x: 285, startPoint y: 322, endPoint x: 852, endPoint y: 330, distance: 566.7
click at [852, 330] on link at bounding box center [851, 333] width 26 height 26
click at [707, 331] on icon at bounding box center [707, 332] width 11 height 11
click at [460, 344] on div "3. Nawal y silabario maya (15.0 pts) 100% 20 de Junio Punteos Historial de acti…" at bounding box center [537, 333] width 685 height 60
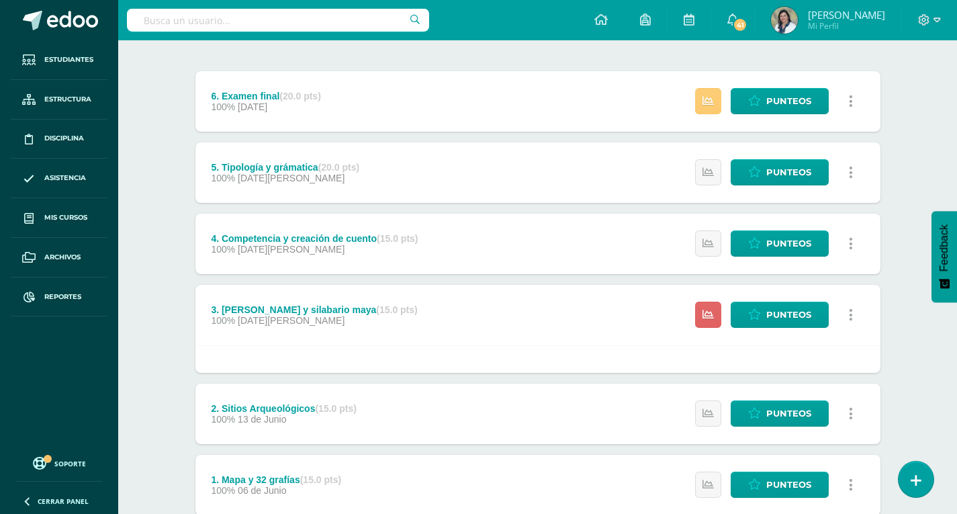
scroll to position [176, 0]
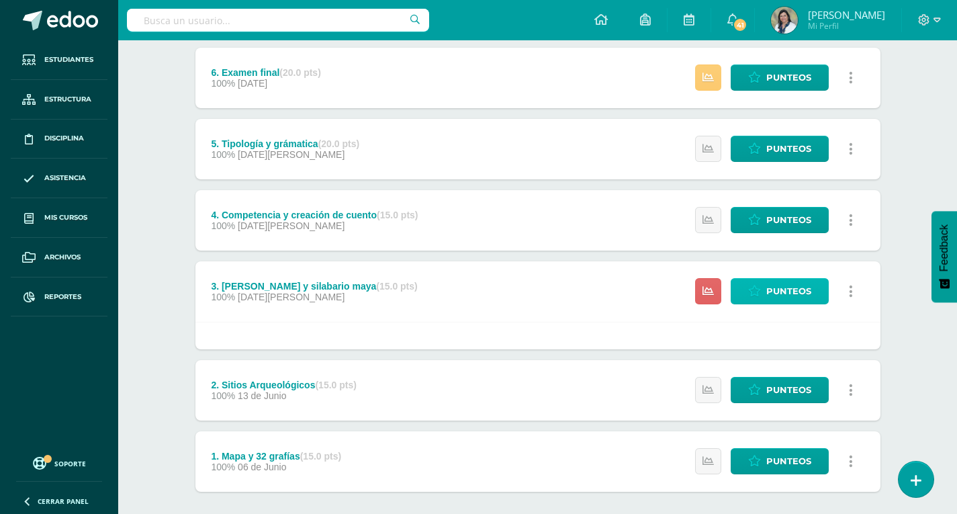
click at [780, 286] on span "Punteos" at bounding box center [788, 291] width 45 height 25
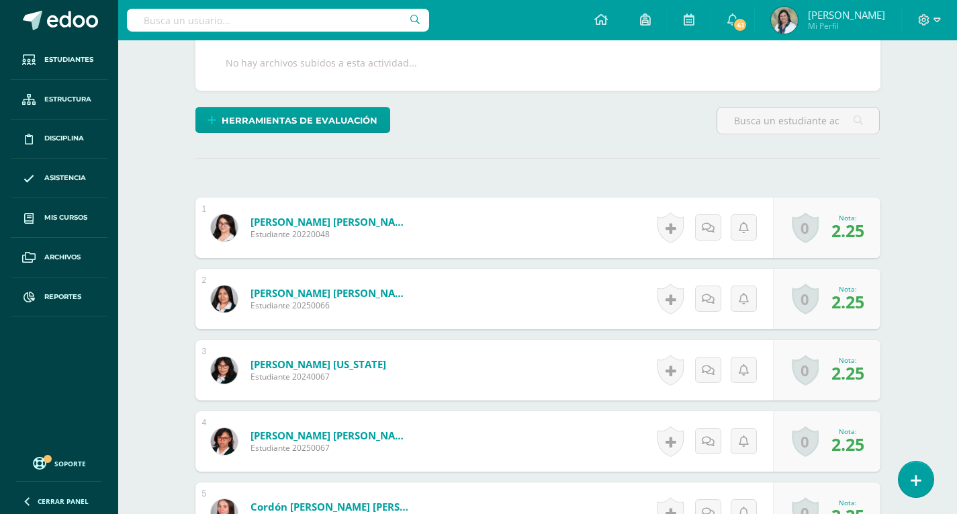
scroll to position [269, 0]
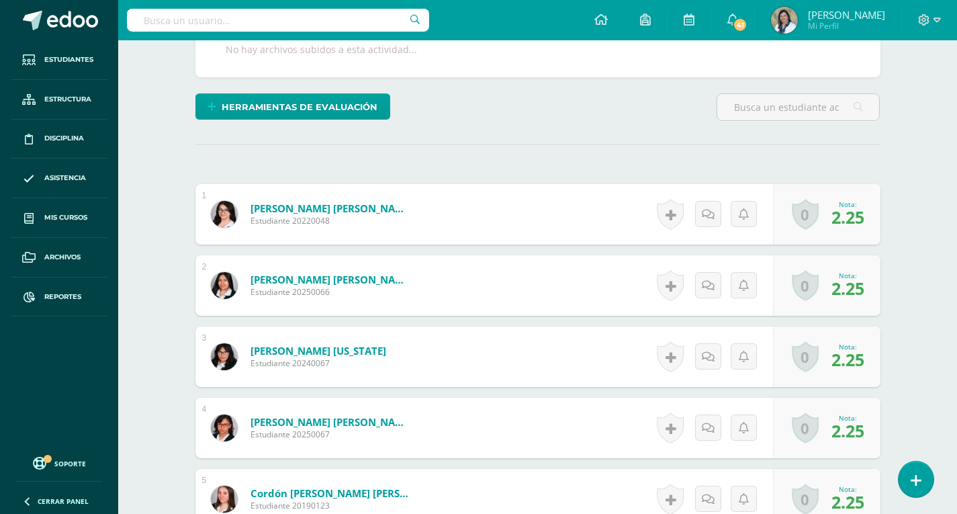
click at [852, 221] on span "2.25" at bounding box center [847, 216] width 33 height 23
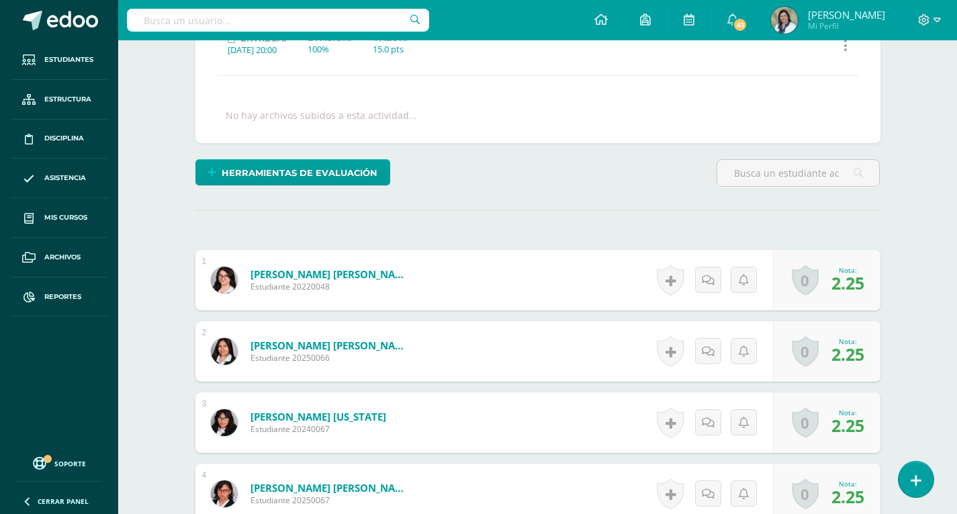
scroll to position [203, 0]
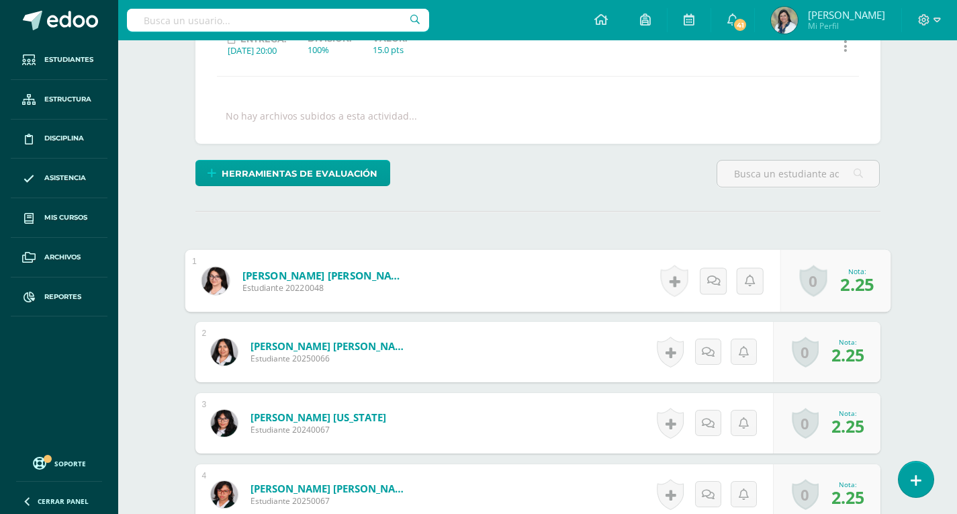
click at [804, 282] on link "0" at bounding box center [813, 281] width 28 height 32
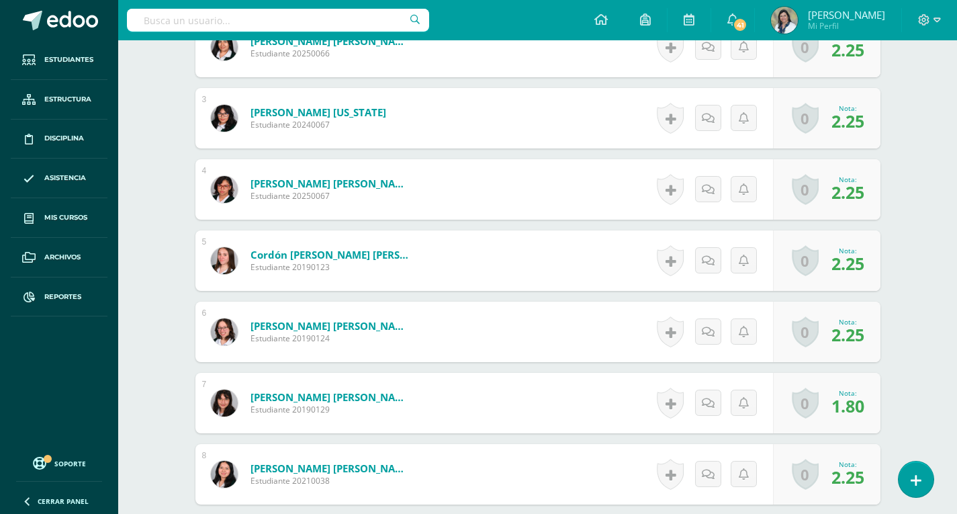
scroll to position [512, 0]
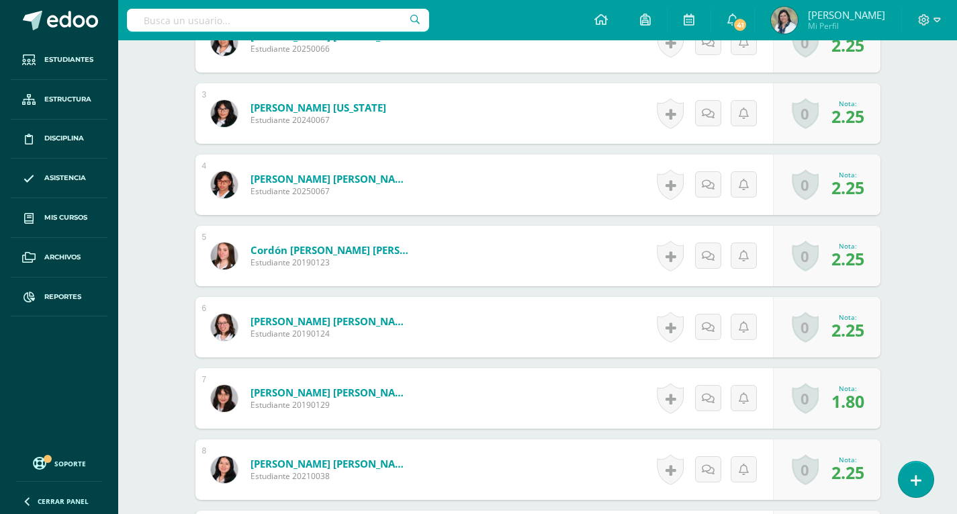
click at [912, 270] on div "Culturas e Idiomas [PERSON_NAME] y [PERSON_NAME] Tercero Básico "B" Herramienta…" at bounding box center [537, 411] width 839 height 1766
